Goal: Task Accomplishment & Management: Use online tool/utility

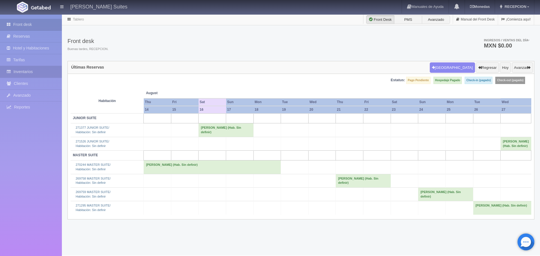
click at [39, 69] on link "Inventarios" at bounding box center [31, 72] width 62 height 12
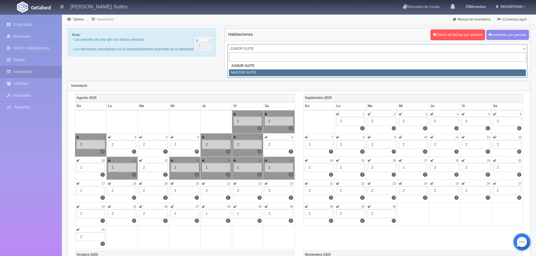
select select "305"
